Goal: Task Accomplishment & Management: Manage account settings

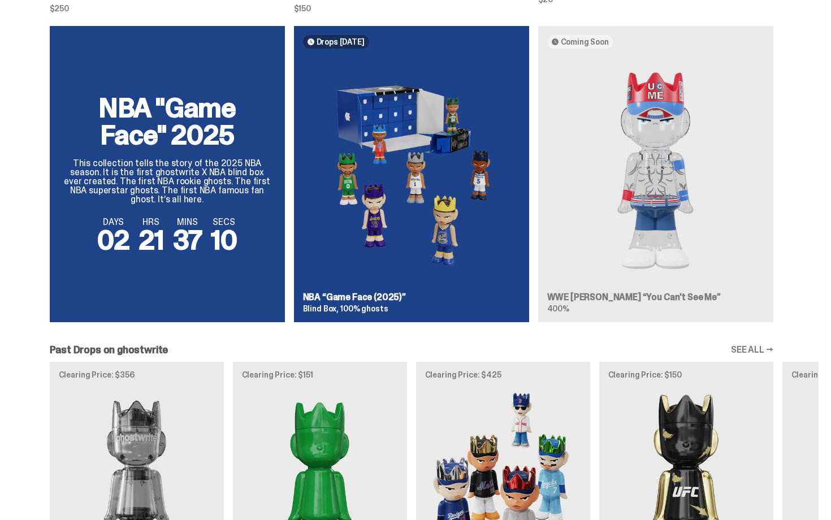
click at [663, 169] on div "NBA "Game Face" 2025 This collection tells the story of the 2025 NBA season. It…" at bounding box center [412, 178] width 814 height 305
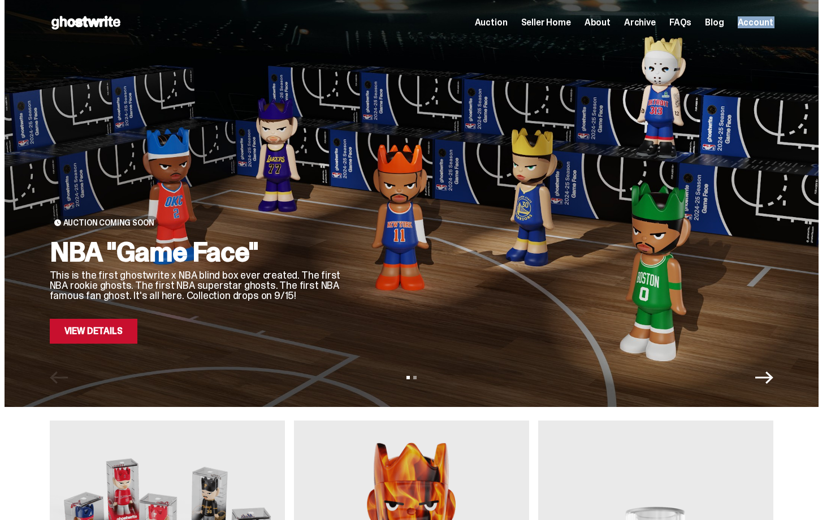
drag, startPoint x: 831, startPoint y: 251, endPoint x: 820, endPoint y: -2, distance: 253.6
click at [820, 0] on html "Open main menu Home Auction Seller Home About Archive FAQs Blog Account" at bounding box center [411, 260] width 823 height 520
click at [644, 20] on span "Archive" at bounding box center [640, 22] width 32 height 9
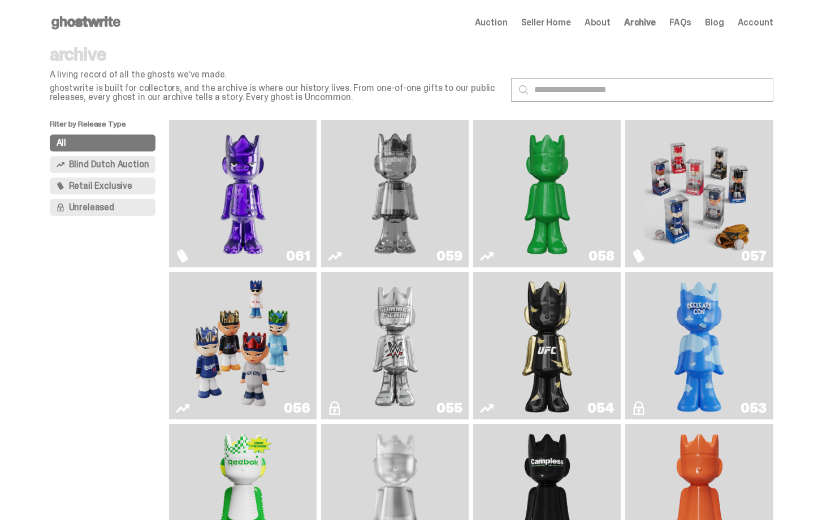
click at [606, 20] on span "About" at bounding box center [598, 22] width 26 height 9
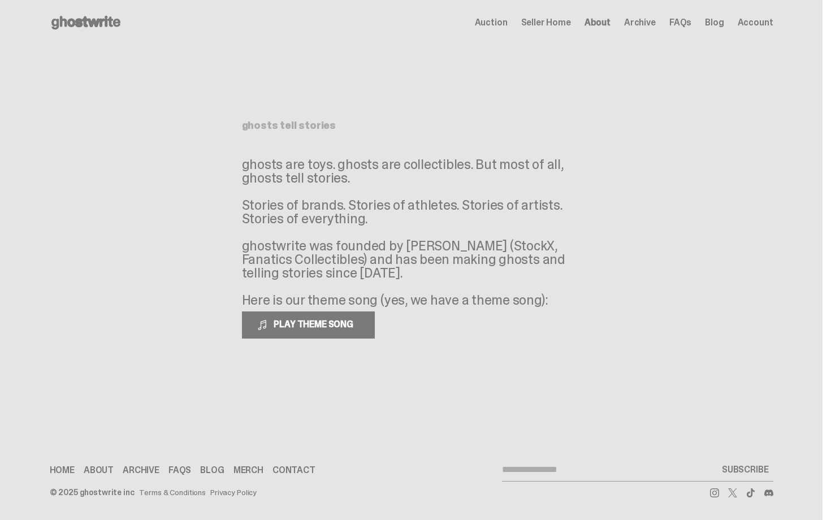
click at [571, 19] on span "Seller Home" at bounding box center [546, 22] width 50 height 9
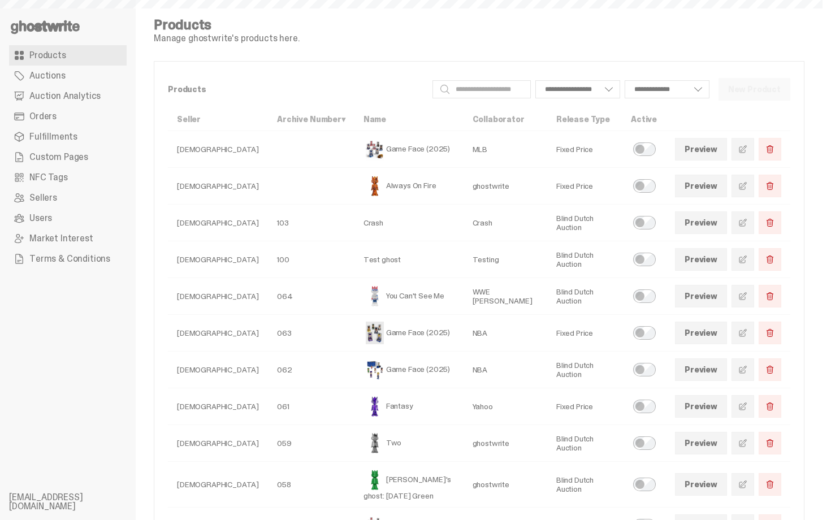
select select
click at [47, 54] on span "Products" at bounding box center [47, 55] width 37 height 9
click at [55, 78] on span "Auctions" at bounding box center [47, 75] width 36 height 9
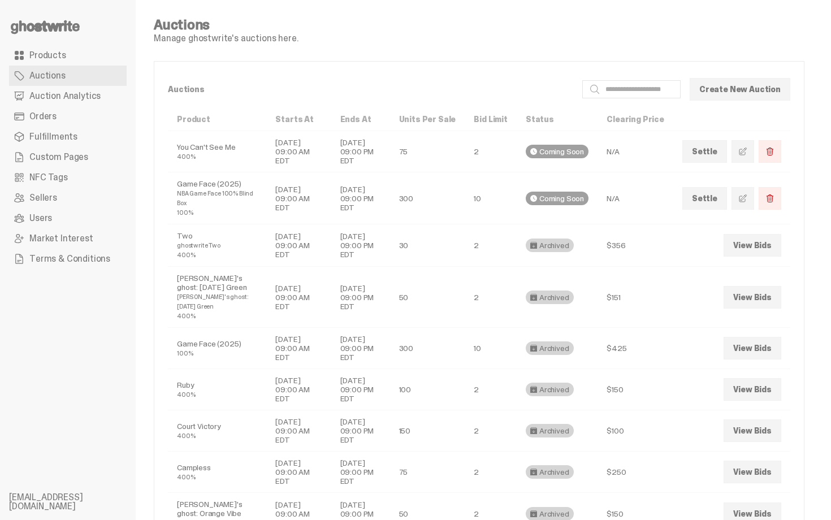
click at [58, 98] on span "Auction Analytics" at bounding box center [64, 96] width 71 height 9
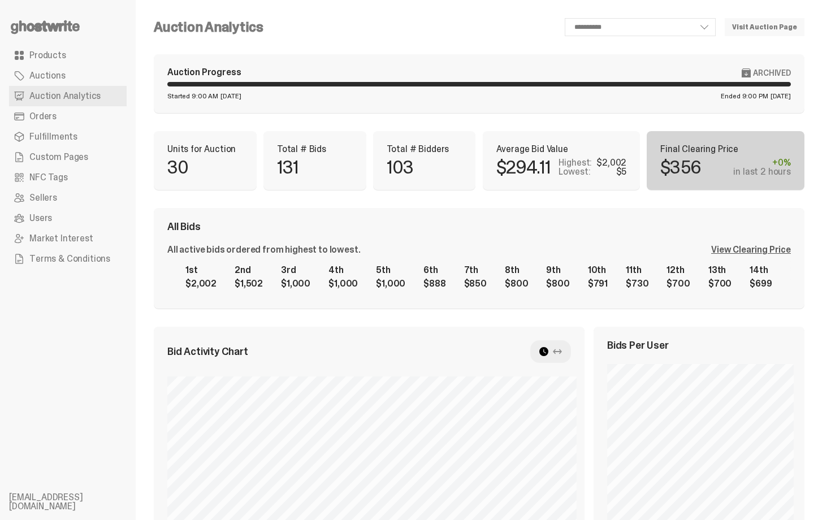
click at [58, 116] on link "Orders" at bounding box center [68, 116] width 118 height 20
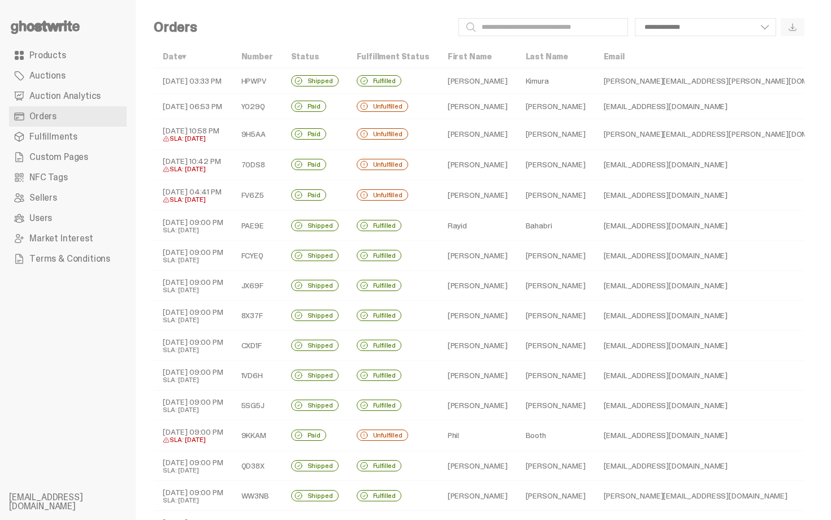
click at [462, 110] on td "[PERSON_NAME]" at bounding box center [478, 106] width 78 height 25
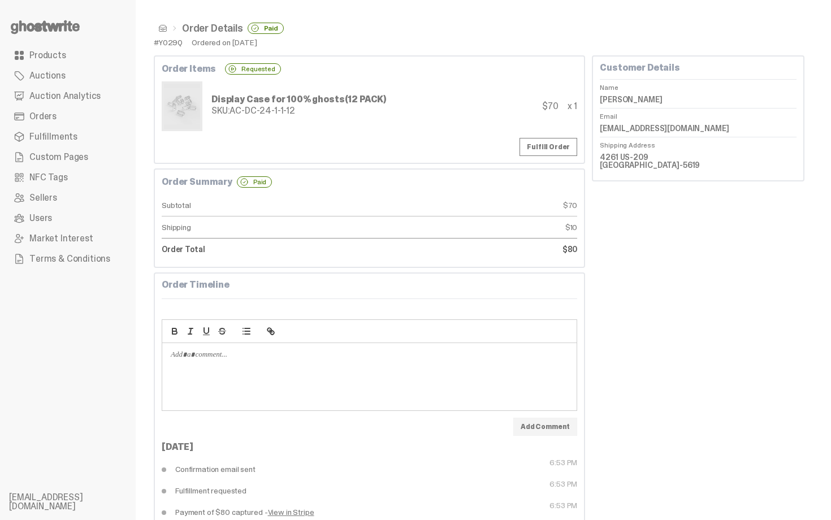
click at [160, 30] on span at bounding box center [162, 28] width 9 height 9
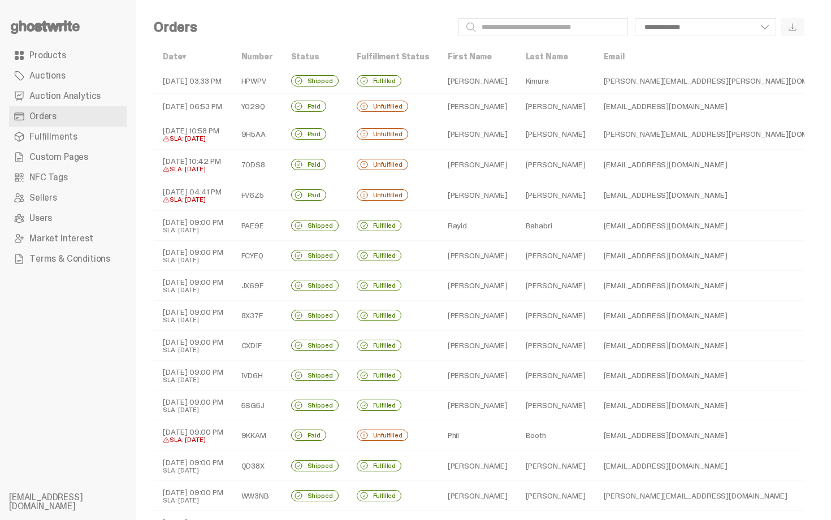
click at [521, 139] on td "[PERSON_NAME]" at bounding box center [556, 134] width 78 height 31
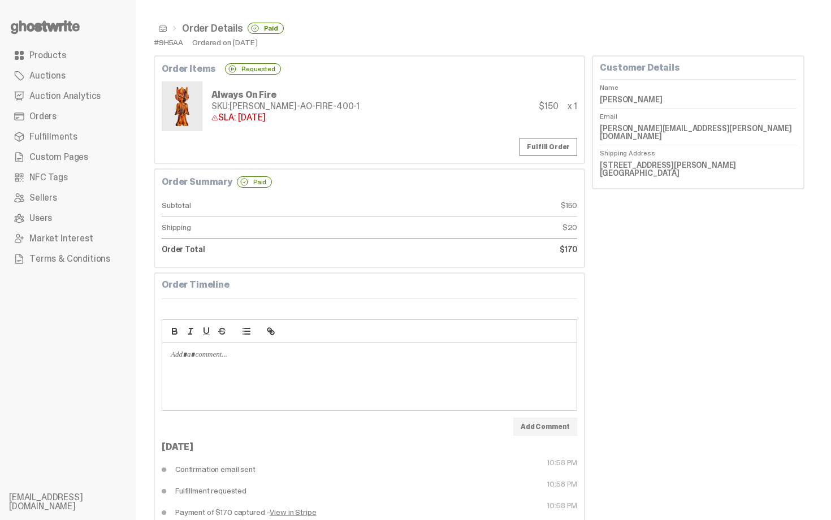
click at [161, 29] on span at bounding box center [162, 28] width 9 height 9
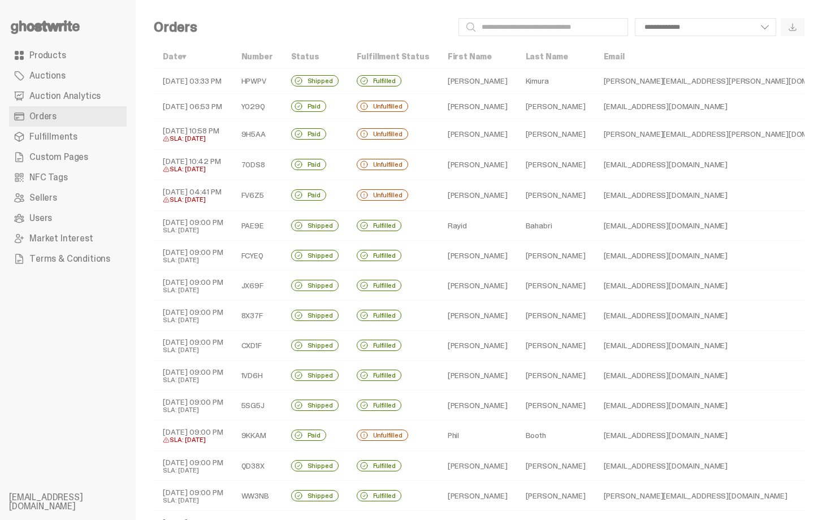
select select
